Goal: Navigation & Orientation: Find specific page/section

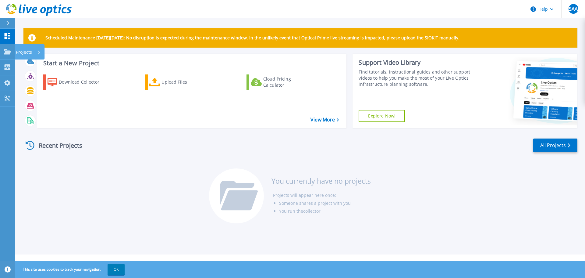
drag, startPoint x: 6, startPoint y: 53, endPoint x: 100, endPoint y: 73, distance: 95.6
click at [6, 53] on icon at bounding box center [7, 51] width 7 height 5
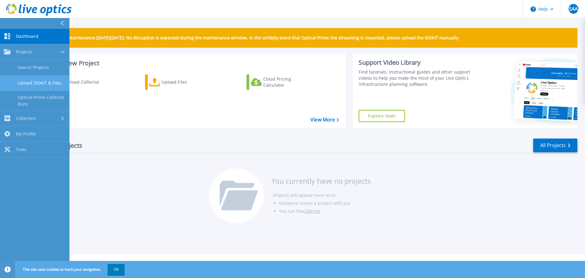
click at [32, 83] on link "Upload SIOKIT & Files" at bounding box center [34, 83] width 69 height 16
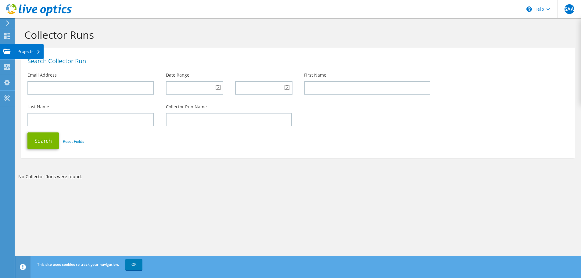
click at [5, 51] on use at bounding box center [6, 50] width 7 height 5
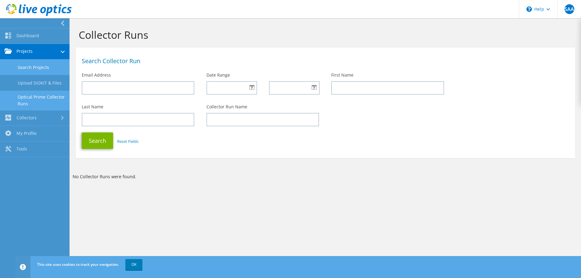
click at [26, 68] on link "Search Projects" at bounding box center [34, 67] width 69 height 16
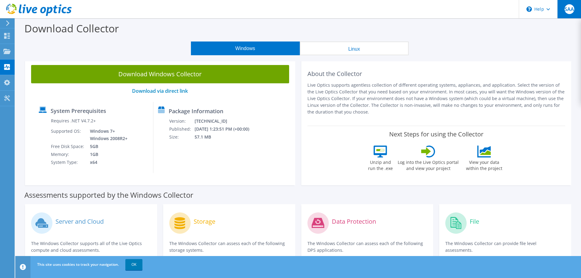
click at [567, 12] on span "SAA" at bounding box center [569, 9] width 10 height 10
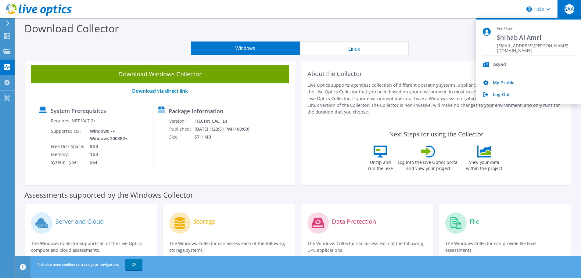
click at [539, 38] on span "Shihab Al Amri" at bounding box center [534, 37] width 77 height 8
click at [495, 97] on link "Log Out" at bounding box center [501, 95] width 17 height 6
